Goal: Browse casually

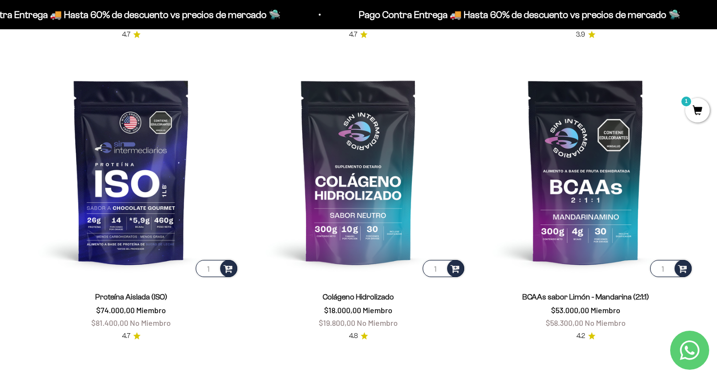
scroll to position [704, 0]
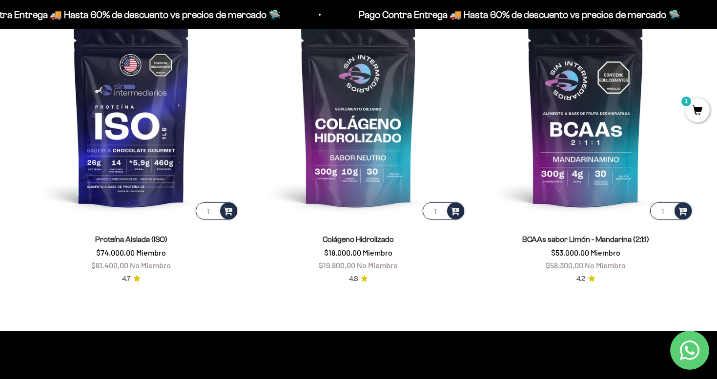
scroll to position [770, 0]
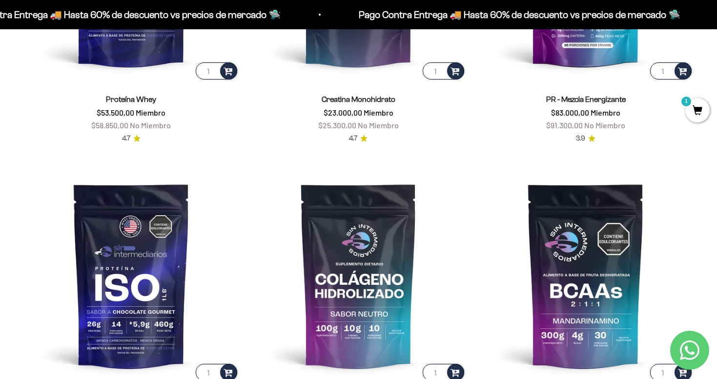
scroll to position [700, 0]
